Goal: Task Accomplishment & Management: Use online tool/utility

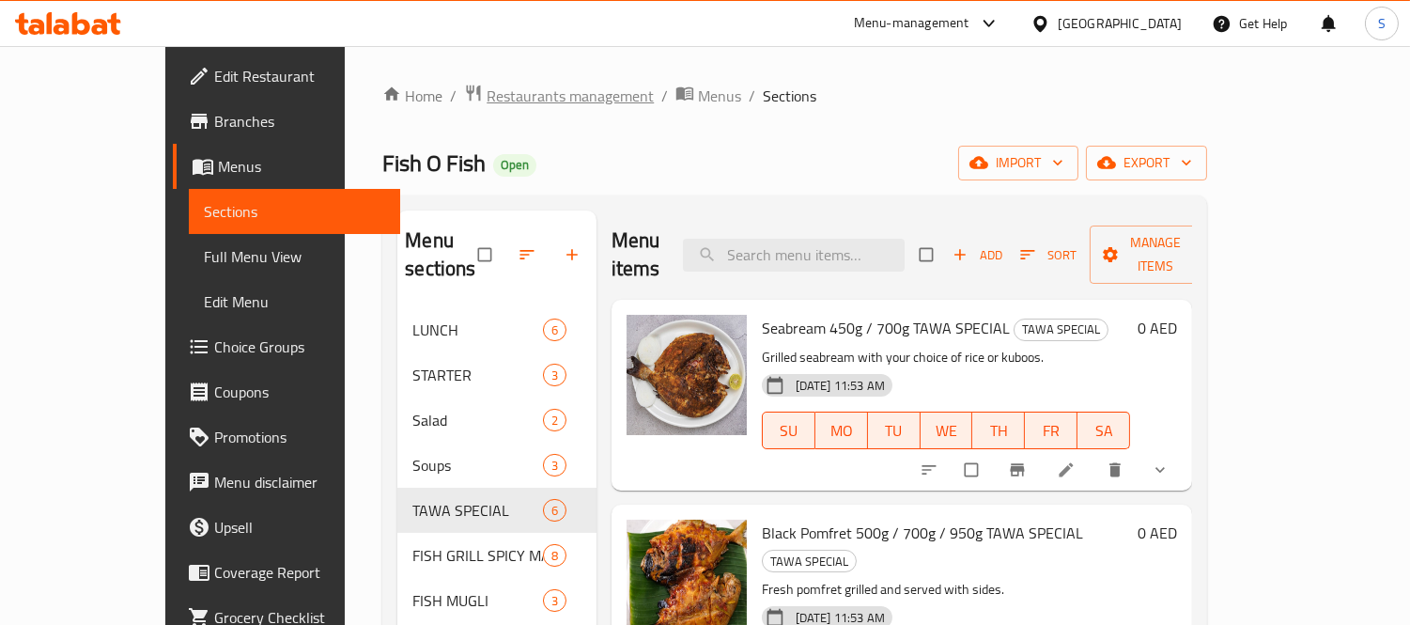
click at [489, 99] on span "Restaurants management" at bounding box center [570, 96] width 167 height 23
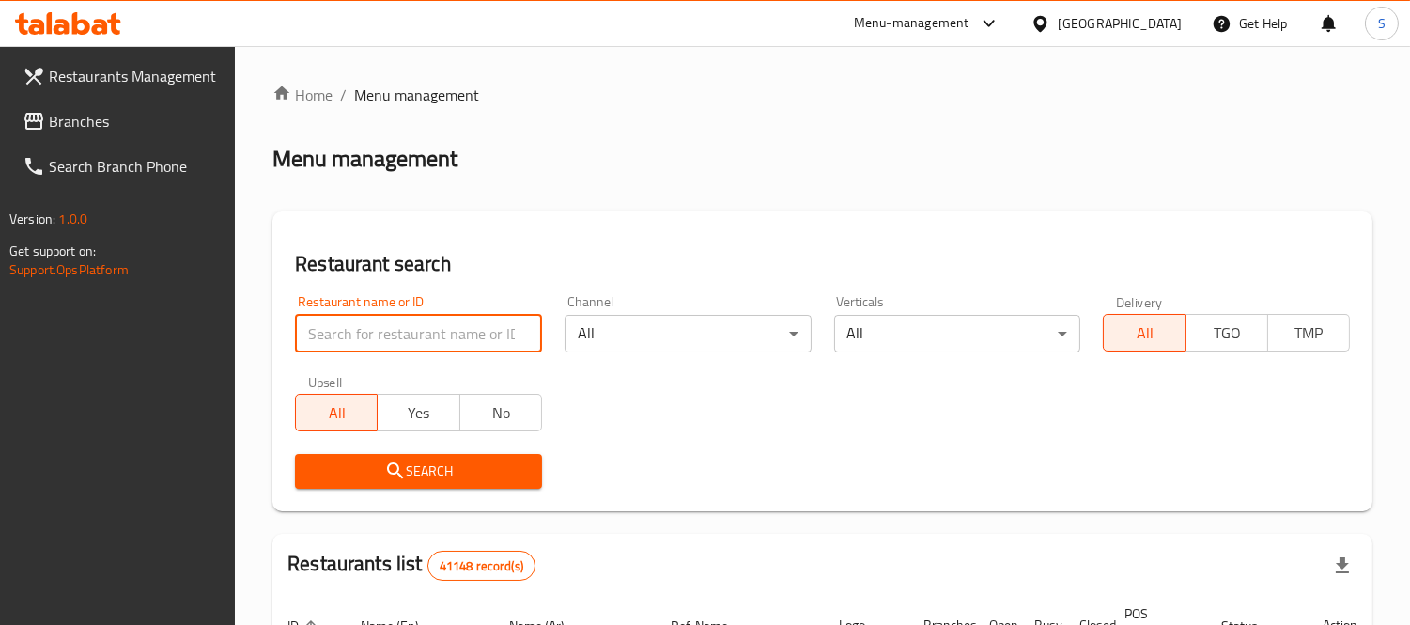
paste input "[PERSON_NAME]"
type input "[PERSON_NAME]"
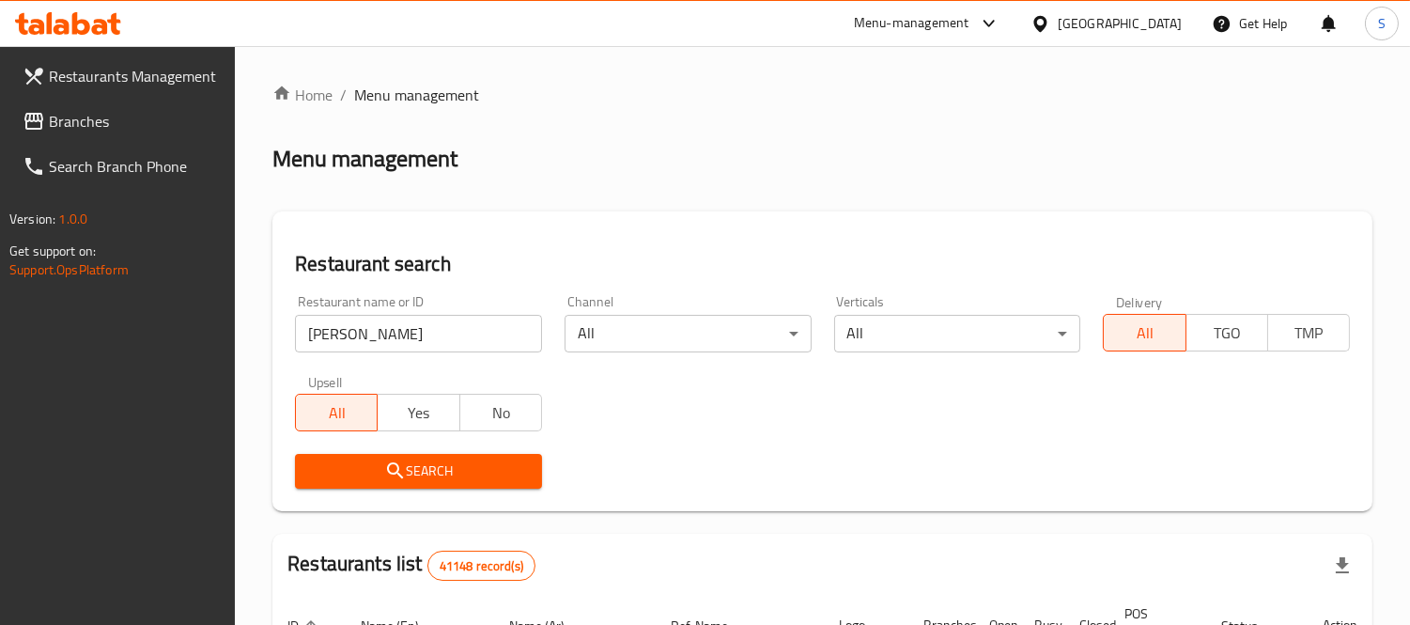
click at [515, 486] on button "Search" at bounding box center [418, 471] width 247 height 35
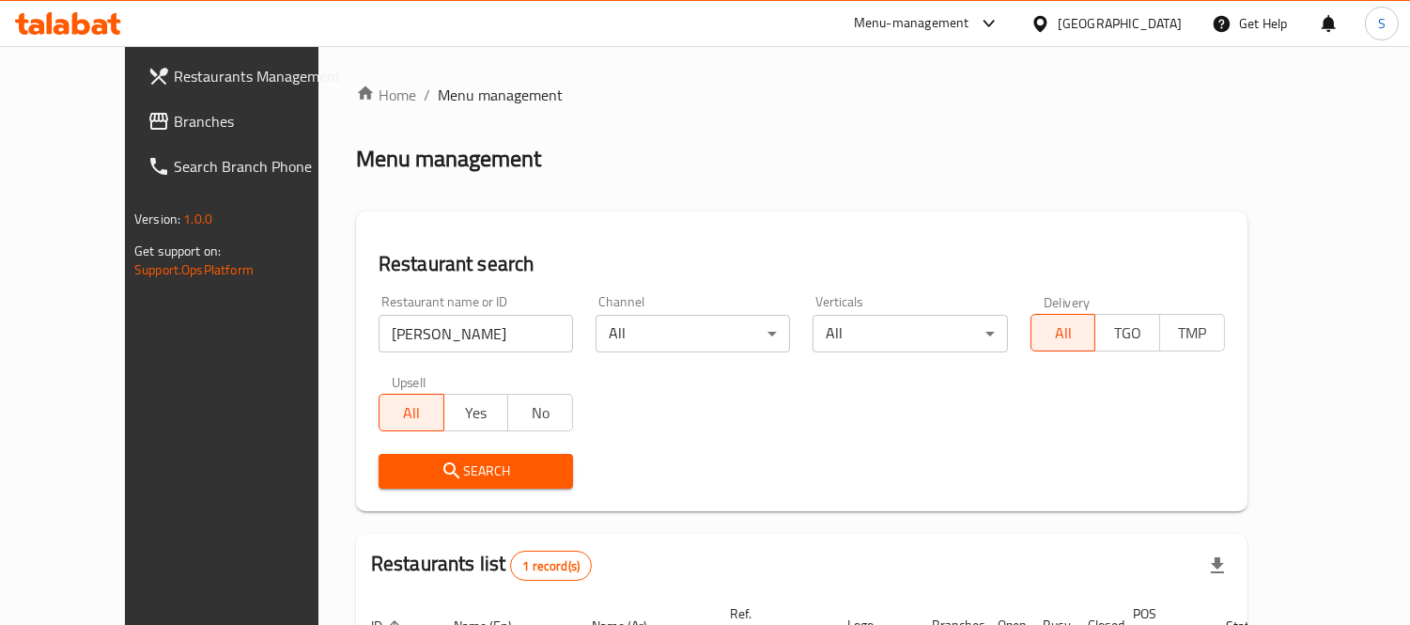
click at [1248, 101] on ol "Home / Menu management" at bounding box center [802, 95] width 892 height 23
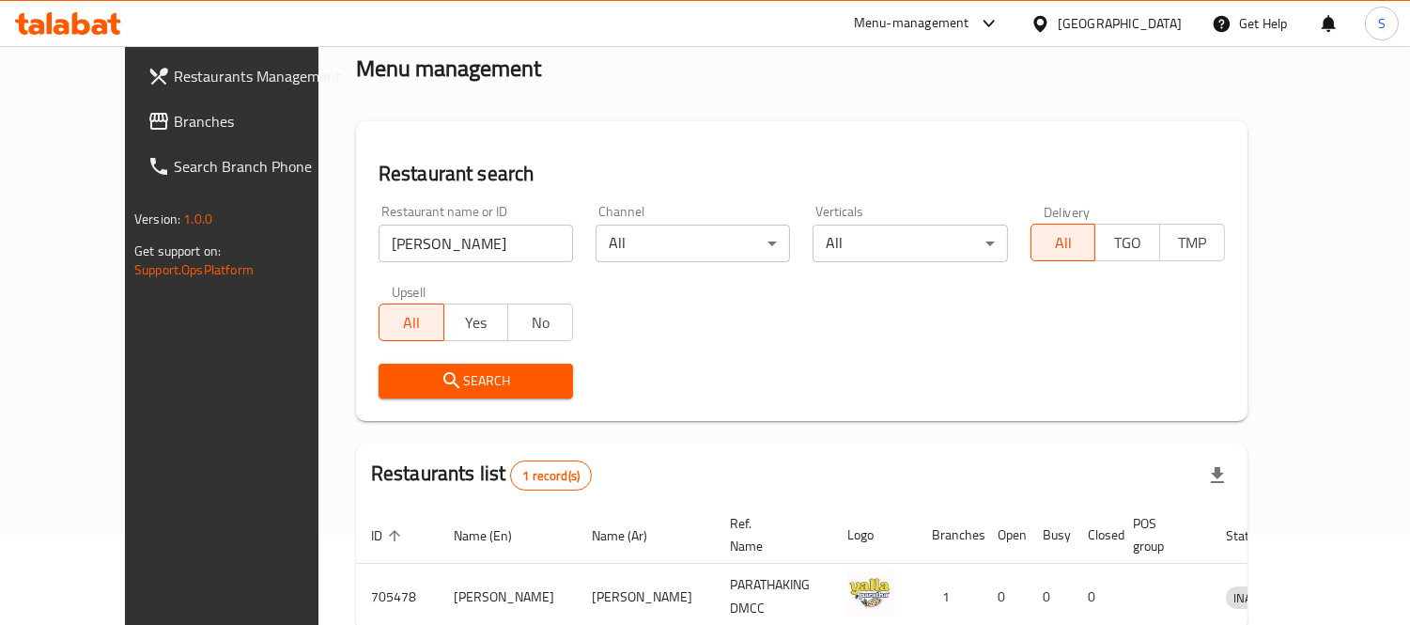
scroll to position [176, 0]
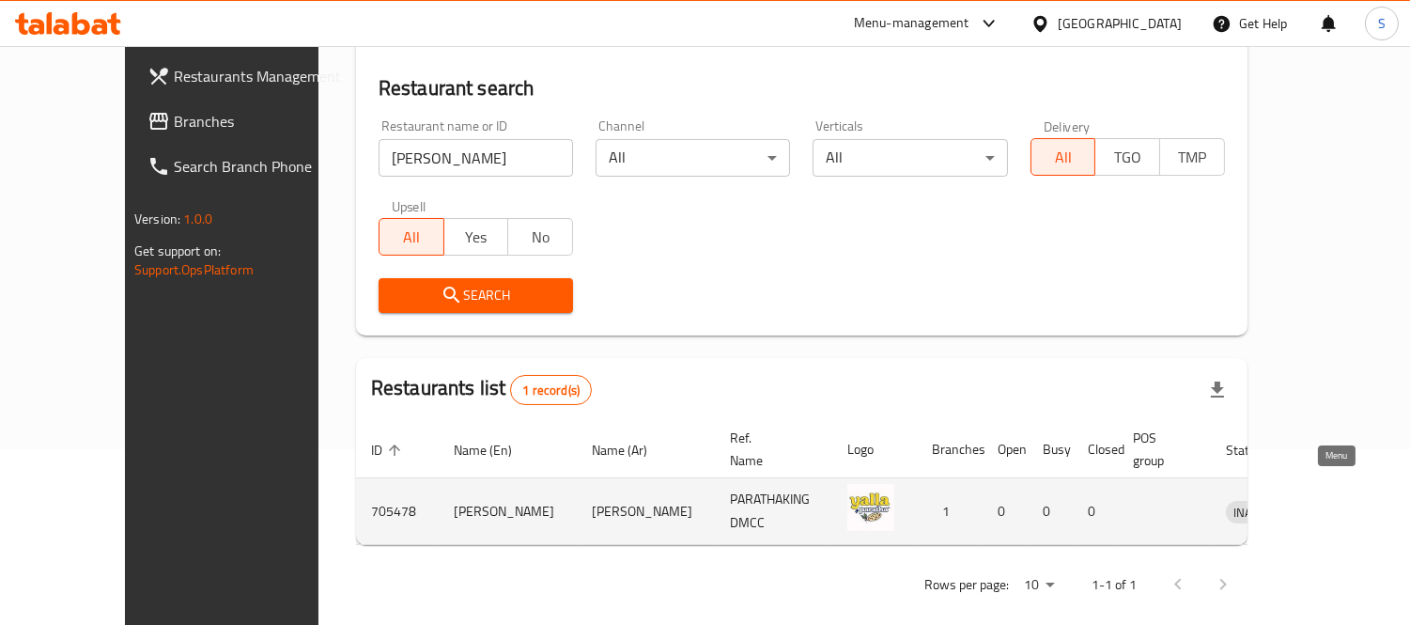
click at [1329, 504] on icon "enhanced table" at bounding box center [1338, 512] width 21 height 16
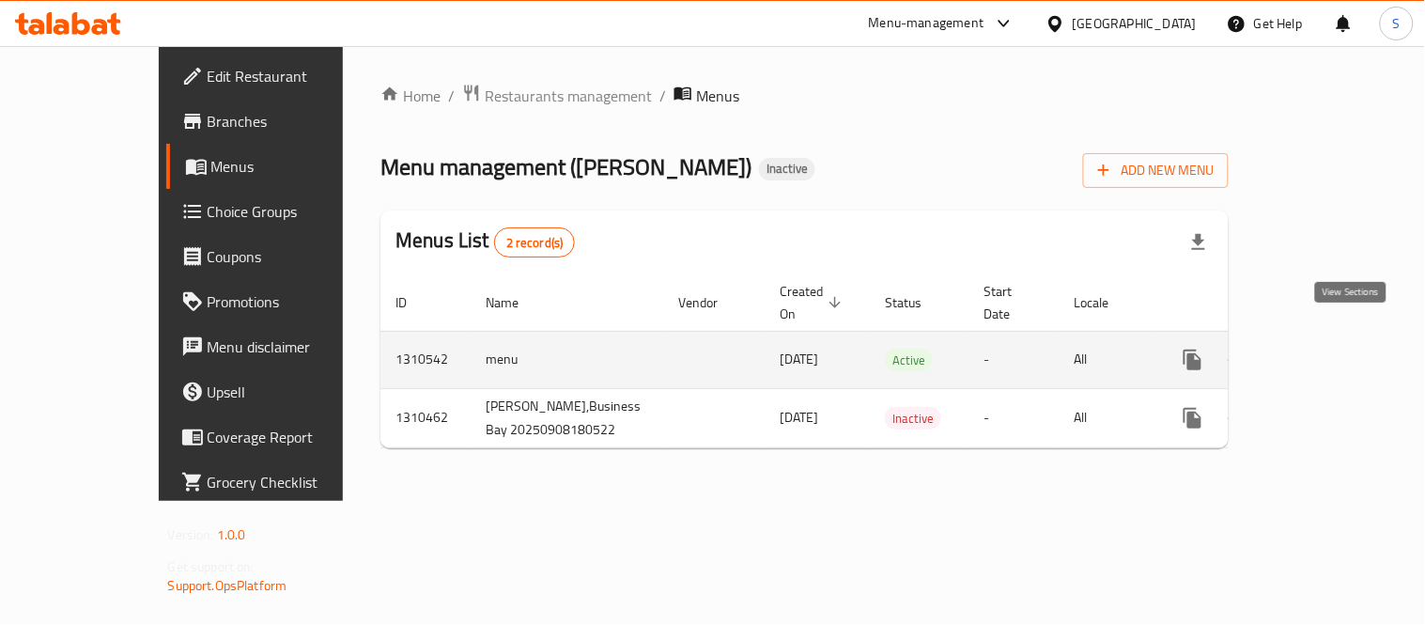
click at [1351, 342] on link "enhanced table" at bounding box center [1328, 359] width 45 height 45
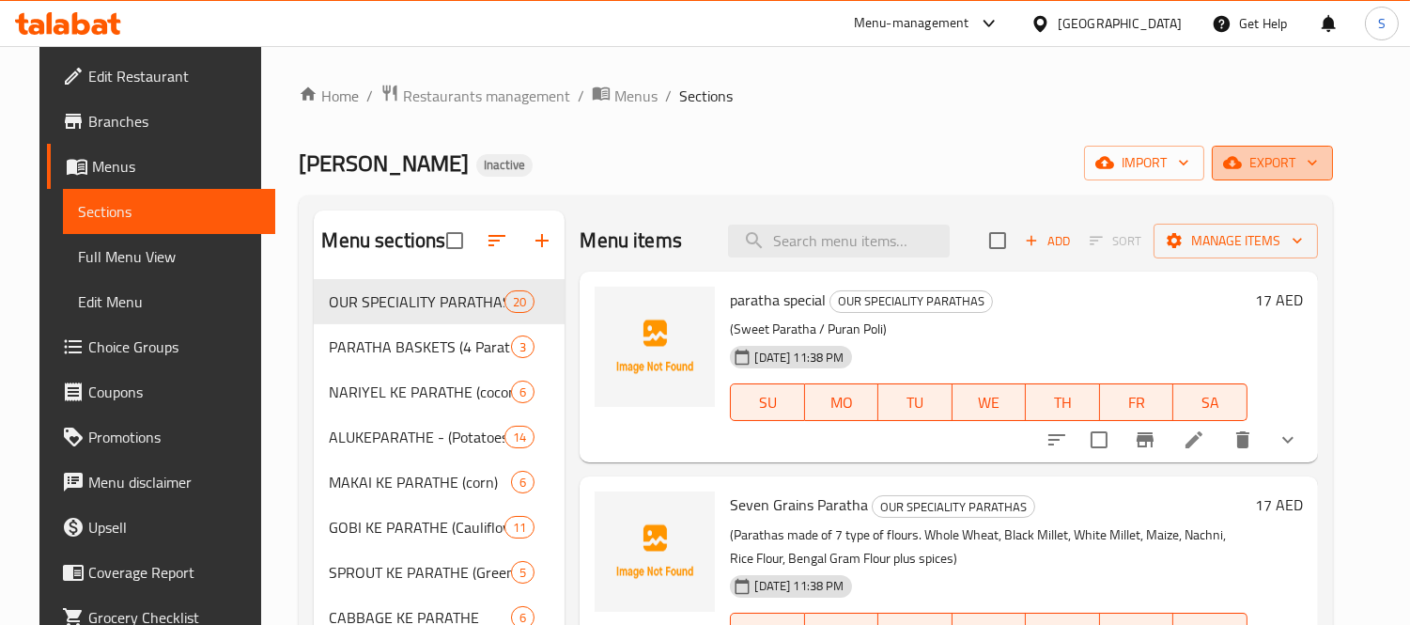
click at [1318, 165] on span "export" at bounding box center [1272, 162] width 91 height 23
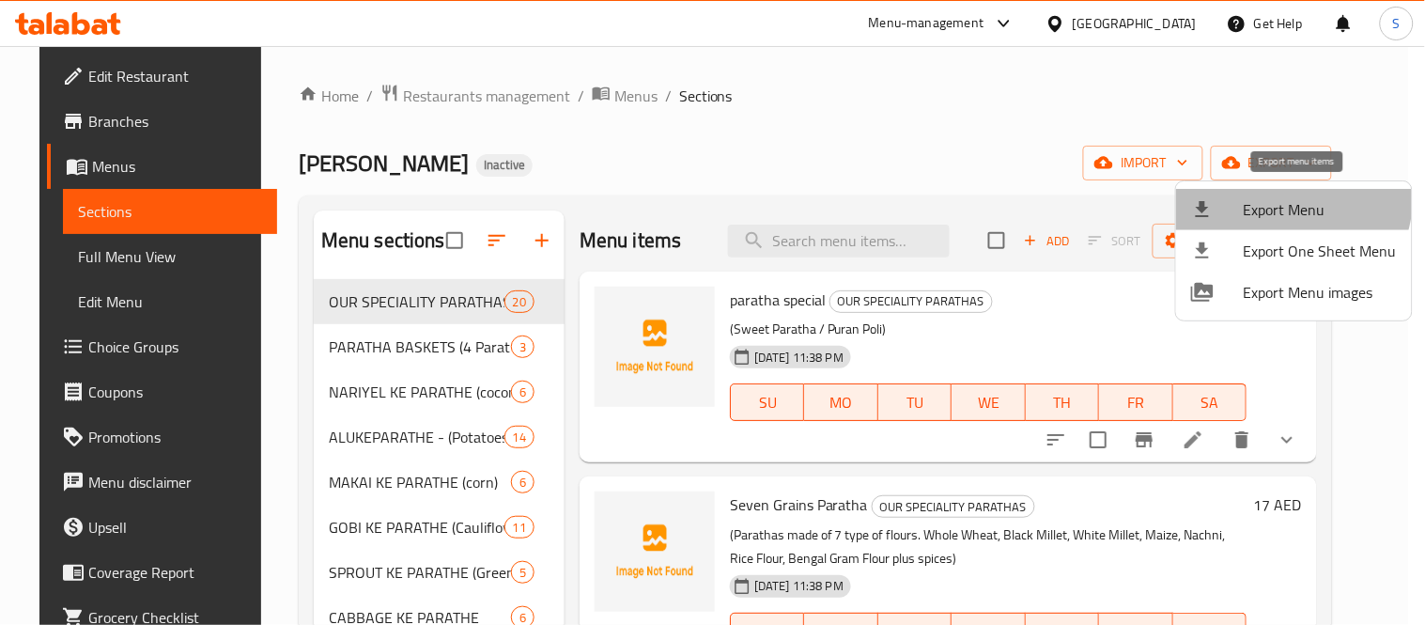
click at [1281, 198] on span "Export Menu" at bounding box center [1320, 209] width 153 height 23
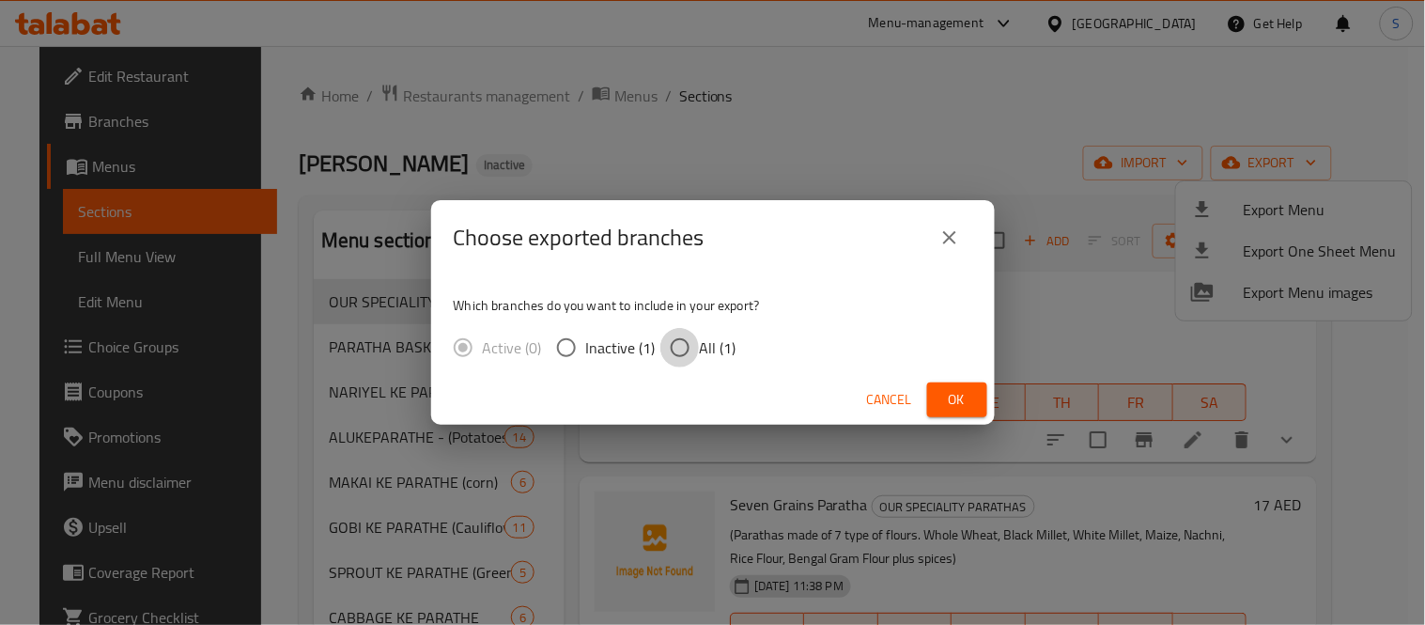
click at [675, 350] on input "All (1)" at bounding box center [679, 347] width 39 height 39
radio input "true"
click at [955, 409] on span "Ok" at bounding box center [957, 399] width 30 height 23
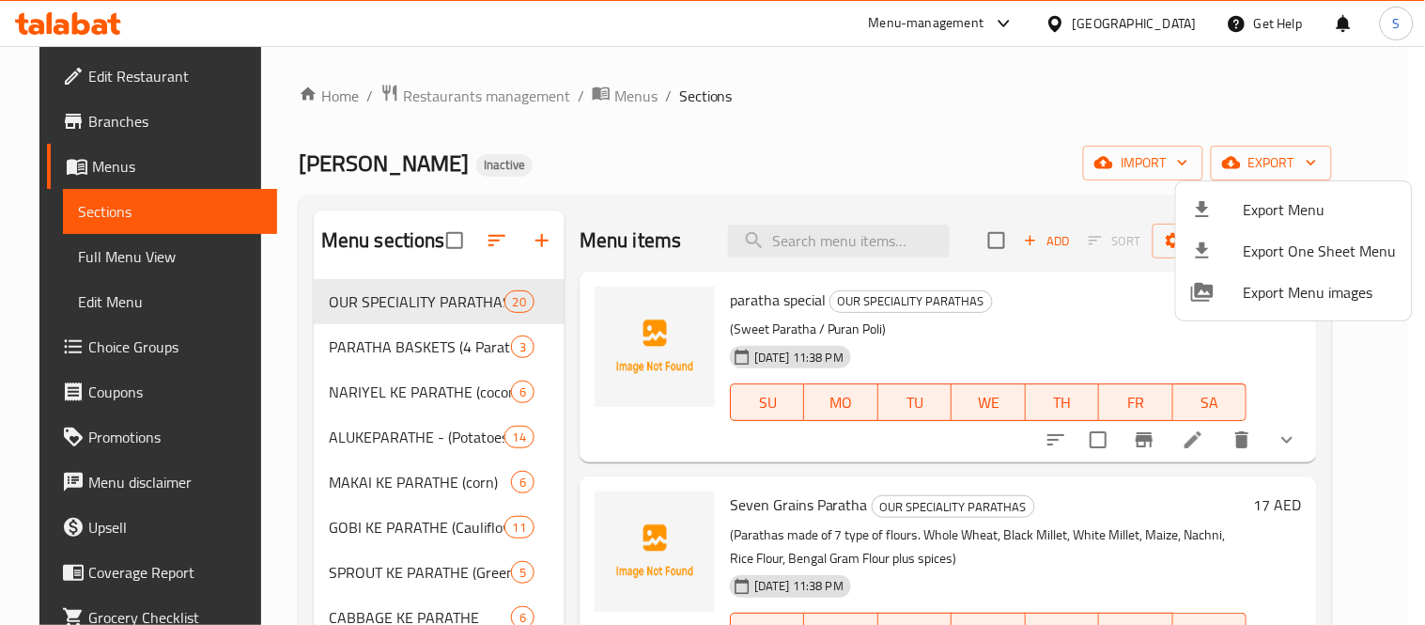
click at [118, 259] on div at bounding box center [712, 312] width 1425 height 625
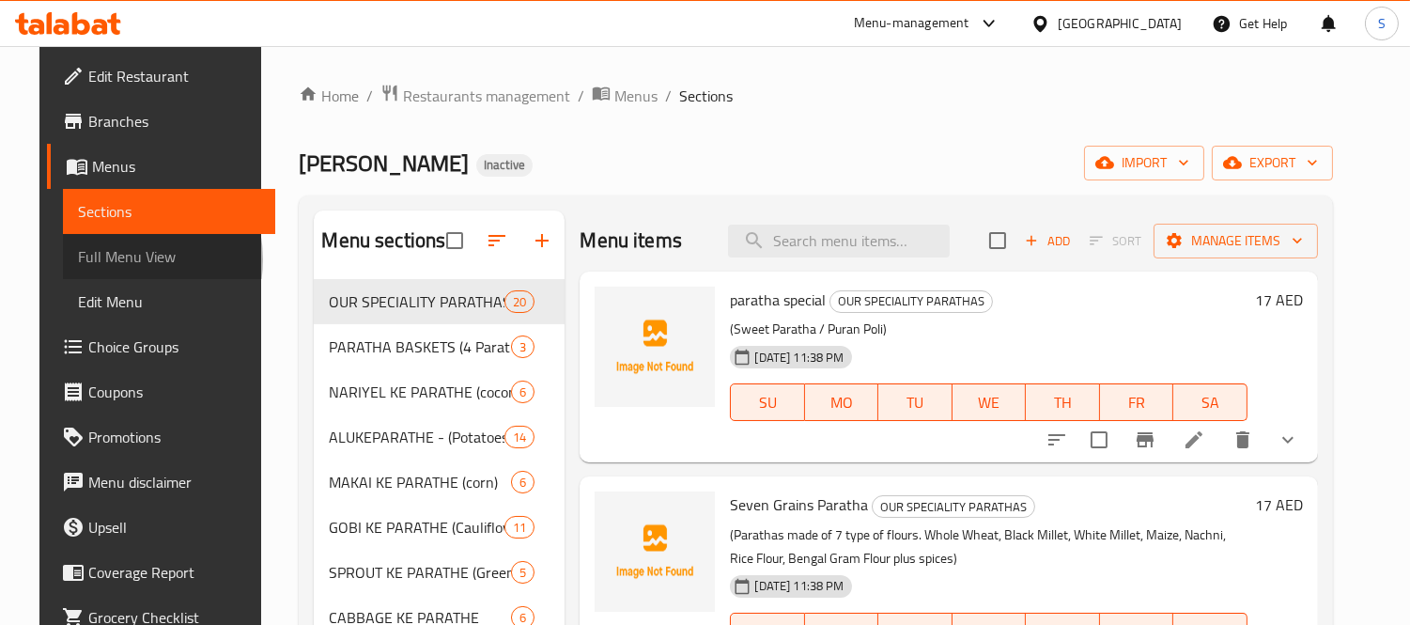
click at [87, 259] on span "Full Menu View" at bounding box center [169, 256] width 182 height 23
